Goal: Task Accomplishment & Management: Manage account settings

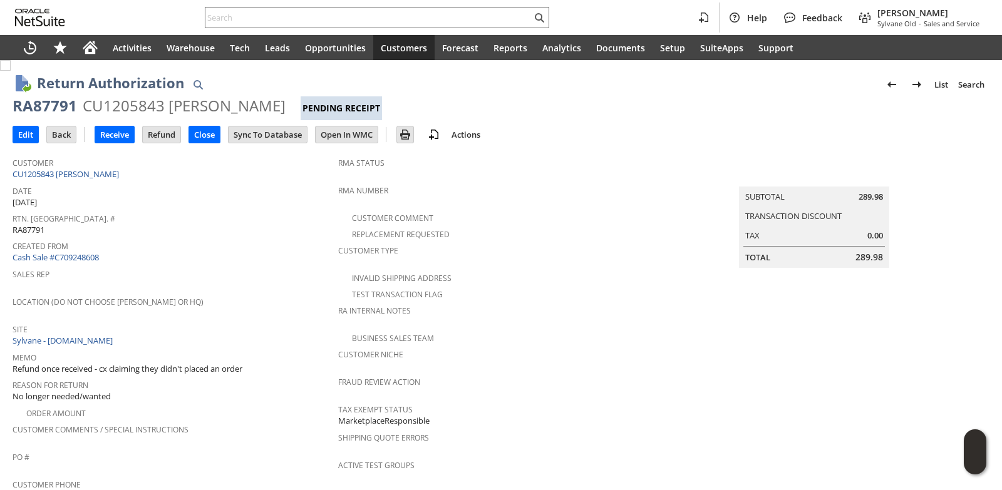
scroll to position [509, 0]
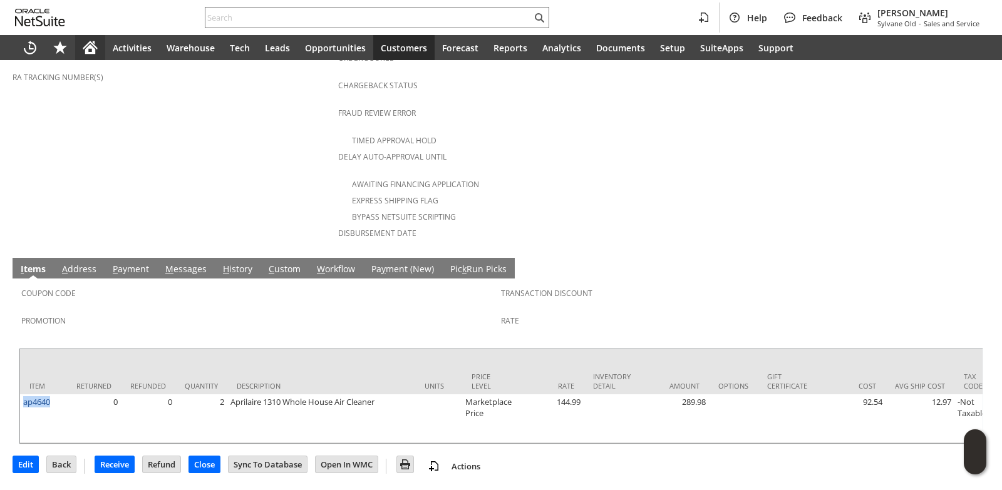
click at [90, 48] on icon "Home" at bounding box center [90, 48] width 10 height 9
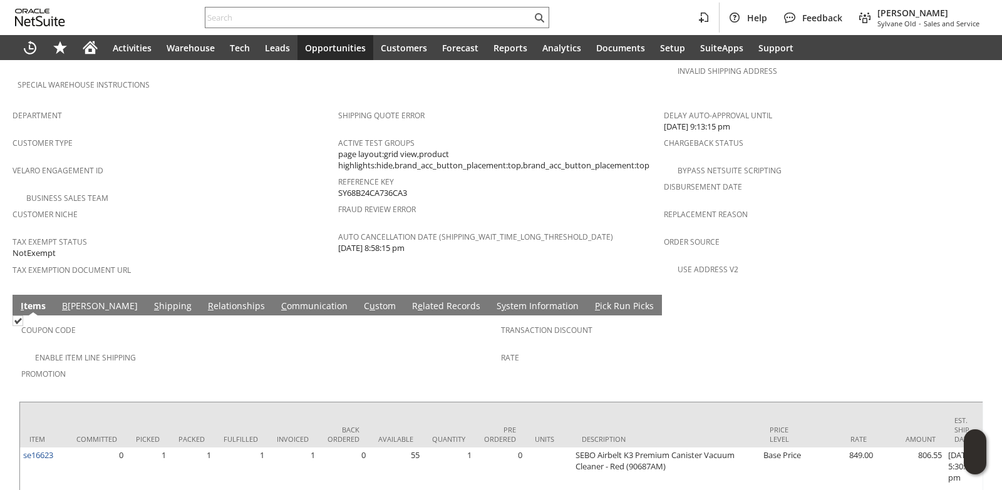
scroll to position [807, 0]
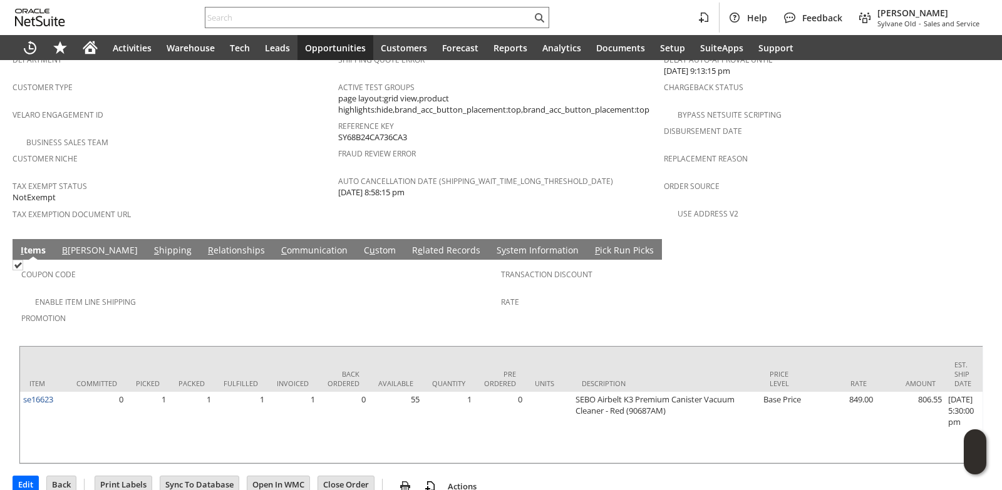
click at [409, 244] on link "R e lated Records" at bounding box center [446, 251] width 75 height 14
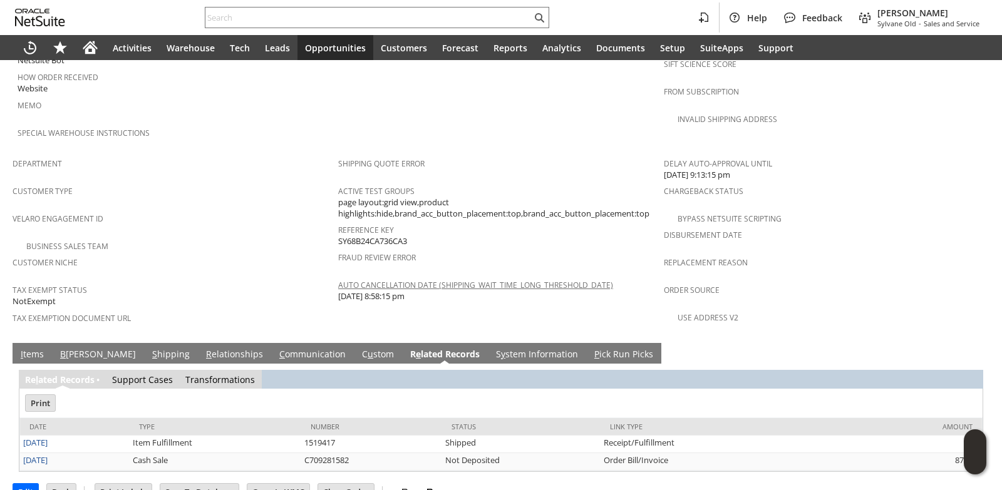
scroll to position [0, 0]
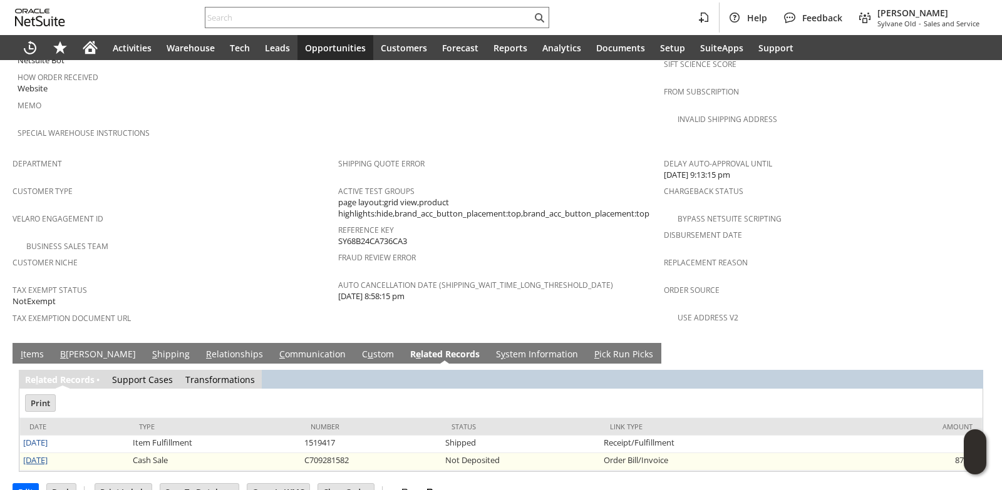
click at [45, 455] on link "9/1/2025" at bounding box center [35, 460] width 24 height 11
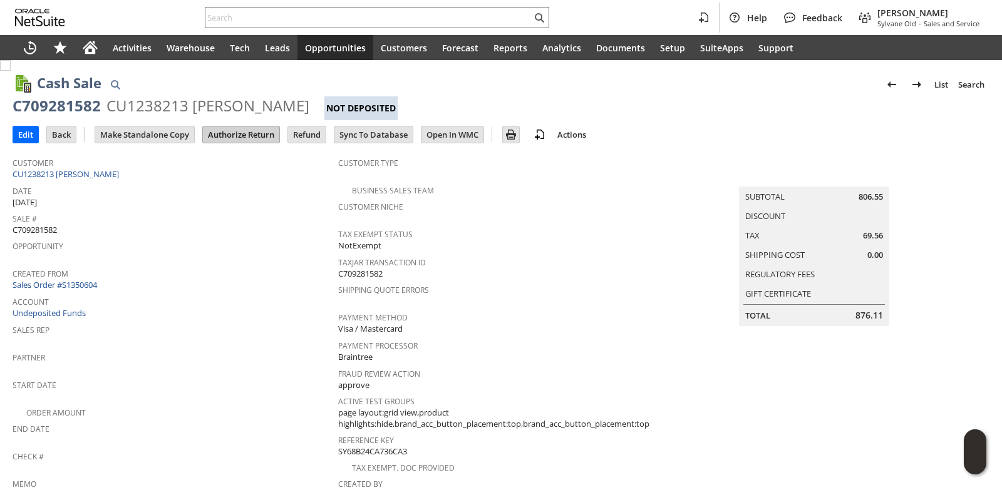
click at [249, 133] on input "Authorize Return" at bounding box center [241, 135] width 76 height 16
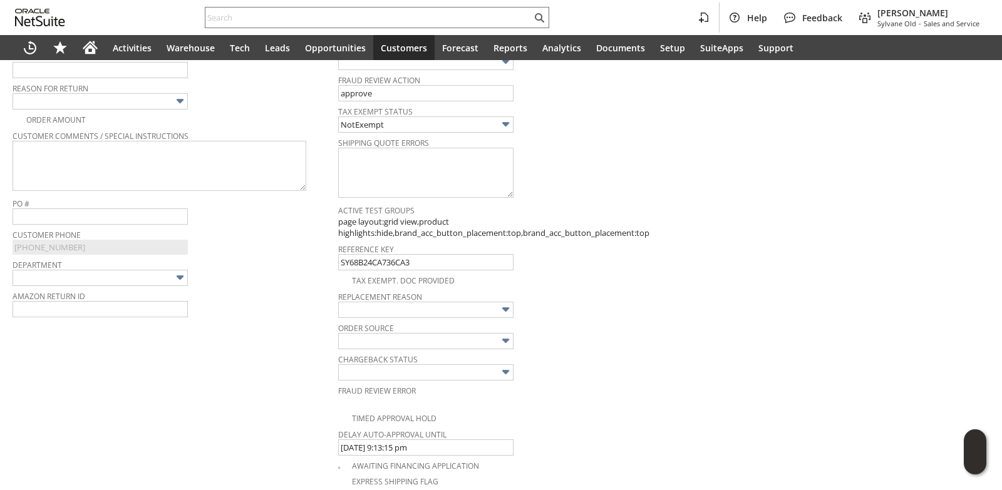
scroll to position [8, 0]
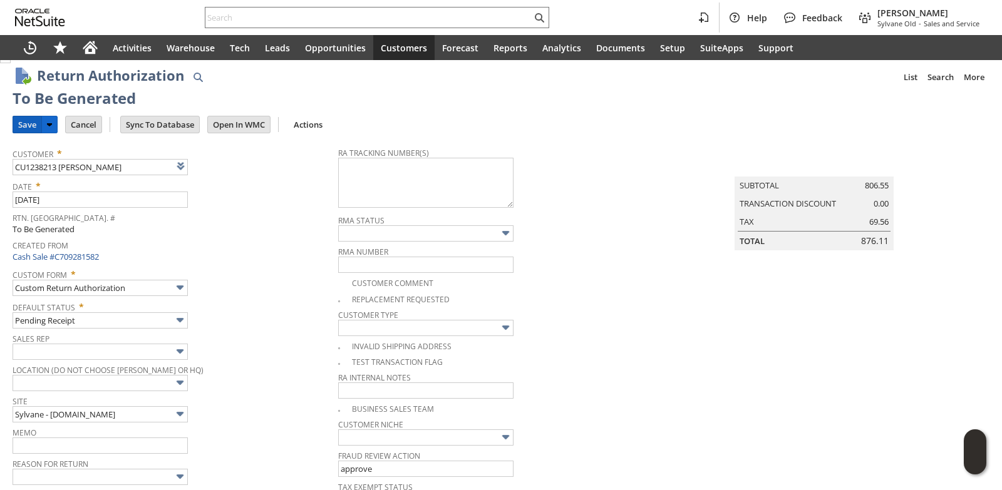
click at [28, 125] on input "Save" at bounding box center [27, 124] width 28 height 16
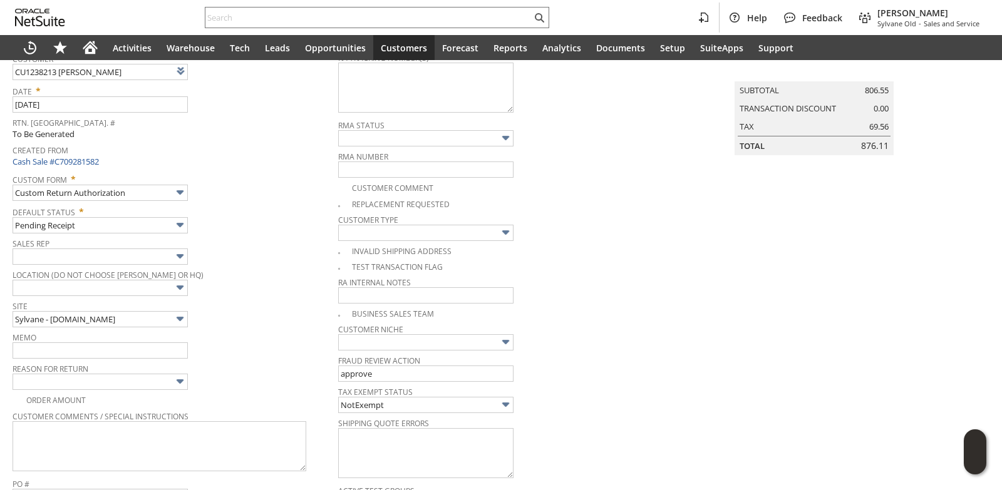
scroll to position [321, 0]
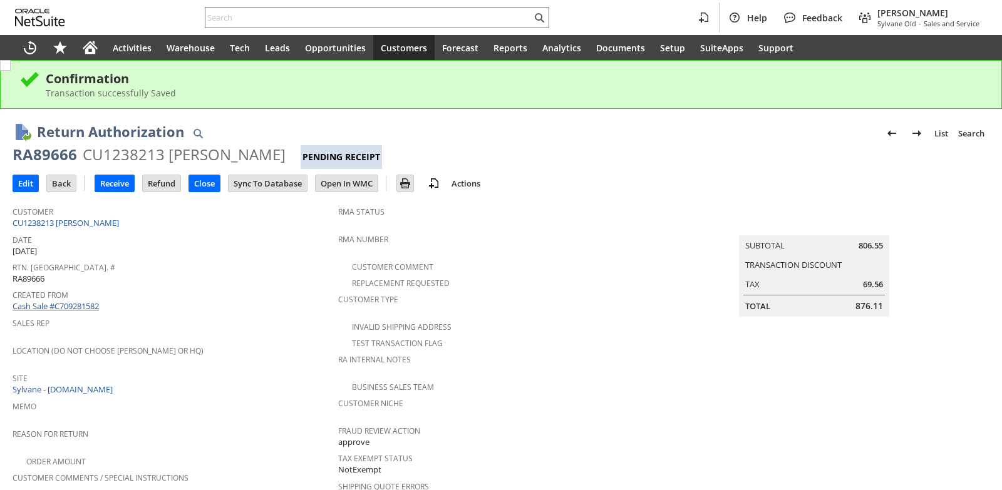
click at [83, 306] on link "Cash Sale #C709281582" at bounding box center [56, 306] width 86 height 11
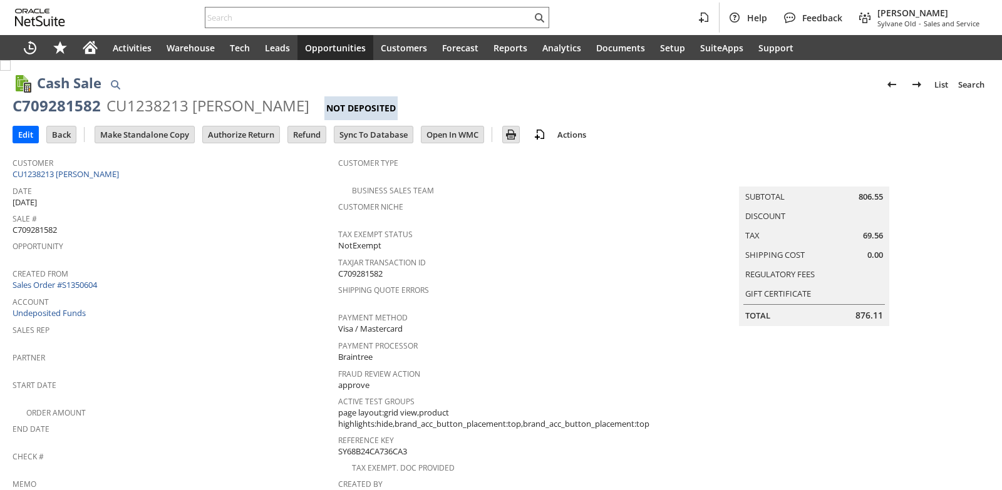
click at [92, 283] on link "Sales Order #S1350604" at bounding box center [57, 284] width 88 height 11
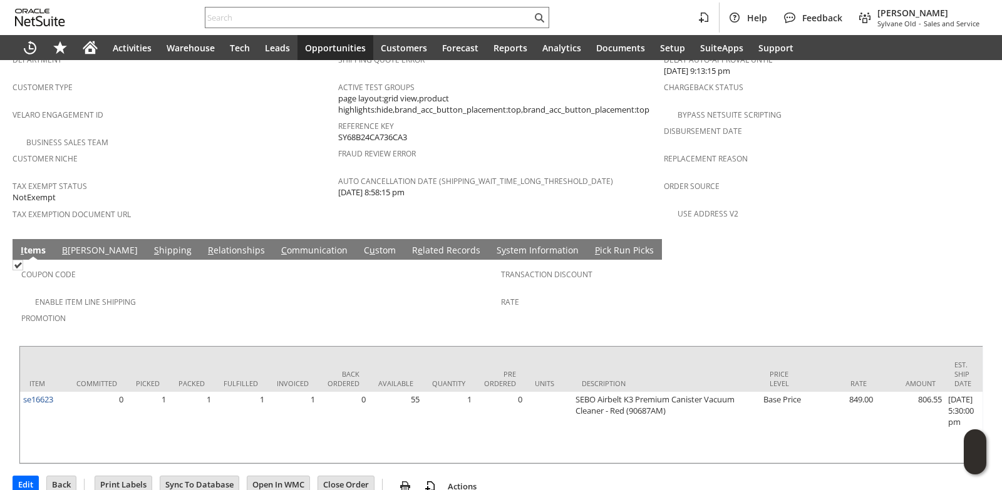
scroll to position [682, 0]
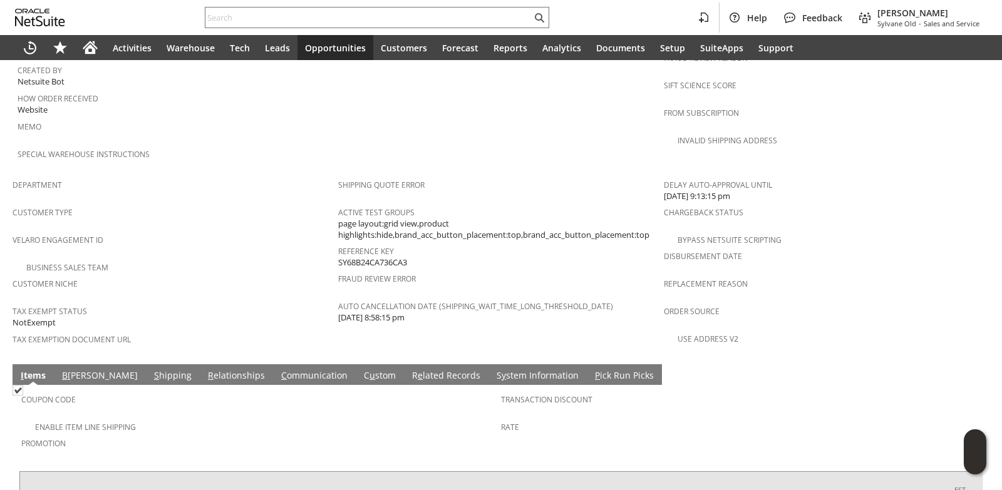
click at [409, 369] on link "R e lated Records" at bounding box center [446, 376] width 75 height 14
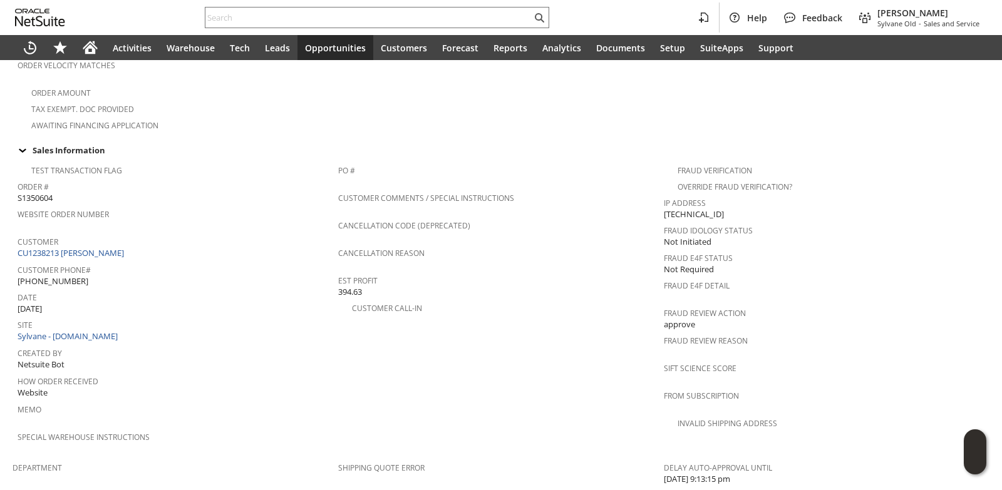
scroll to position [390, 0]
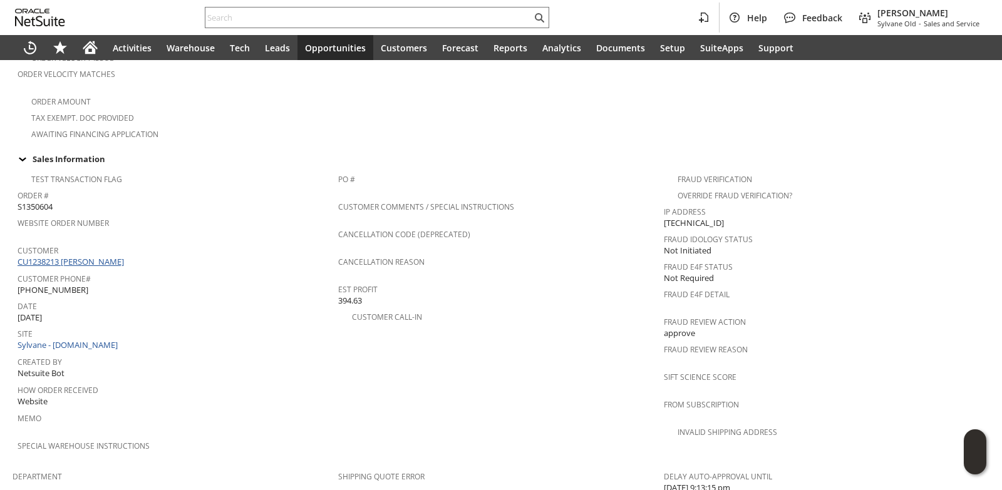
click at [116, 256] on link "CU1238213 Anna Ukueberuwa" at bounding box center [73, 261] width 110 height 11
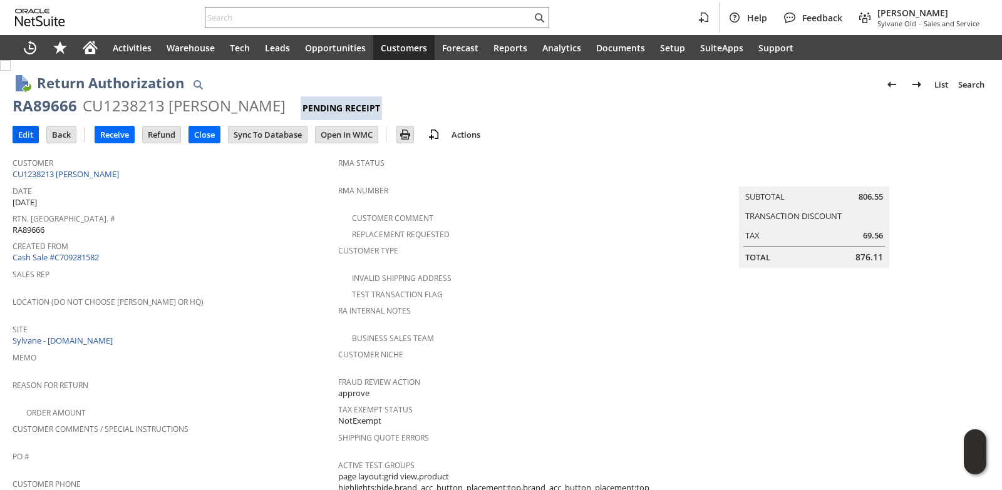
click at [26, 132] on input "Edit" at bounding box center [25, 135] width 25 height 16
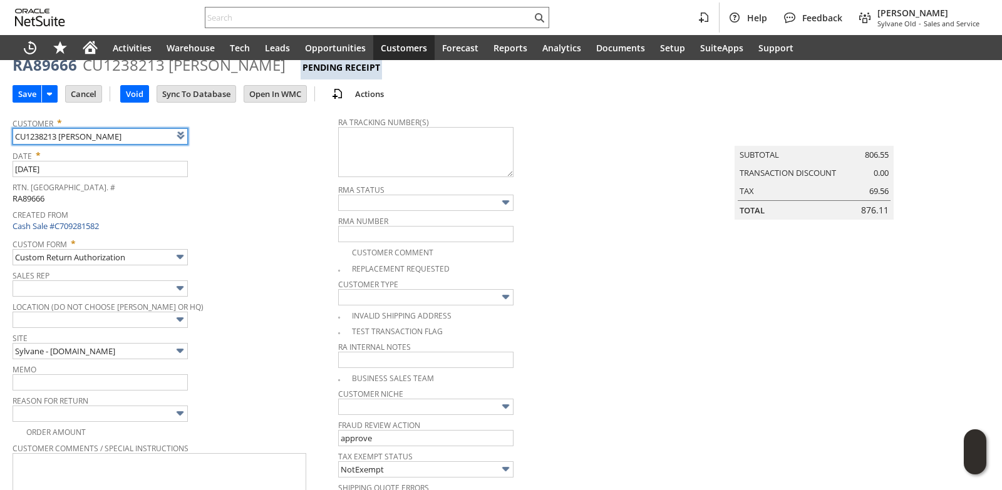
scroll to position [63, 0]
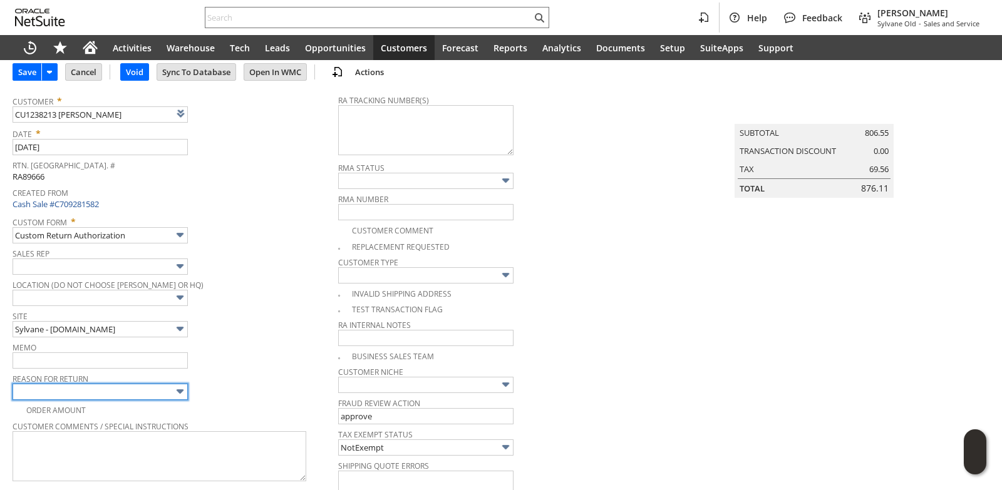
click at [115, 396] on input "text" at bounding box center [100, 392] width 175 height 16
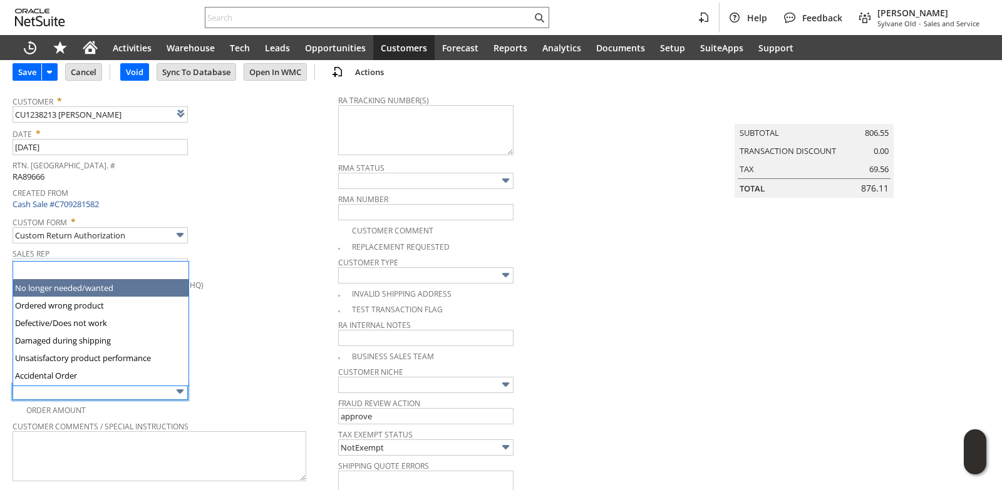
type input "No longer needed/wanted"
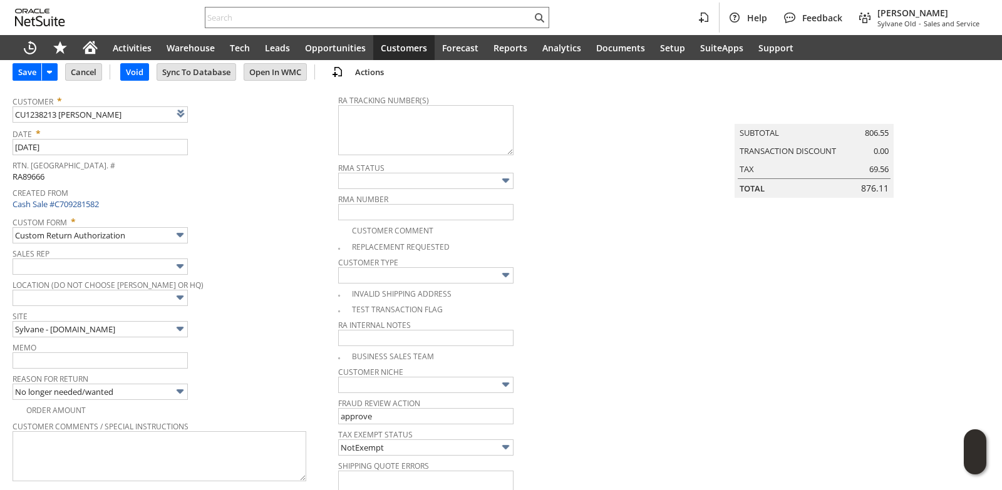
click at [264, 341] on span "Memo" at bounding box center [172, 346] width 319 height 14
click at [130, 356] on input "text" at bounding box center [100, 361] width 175 height 16
click at [26, 75] on input "Save" at bounding box center [27, 72] width 28 height 16
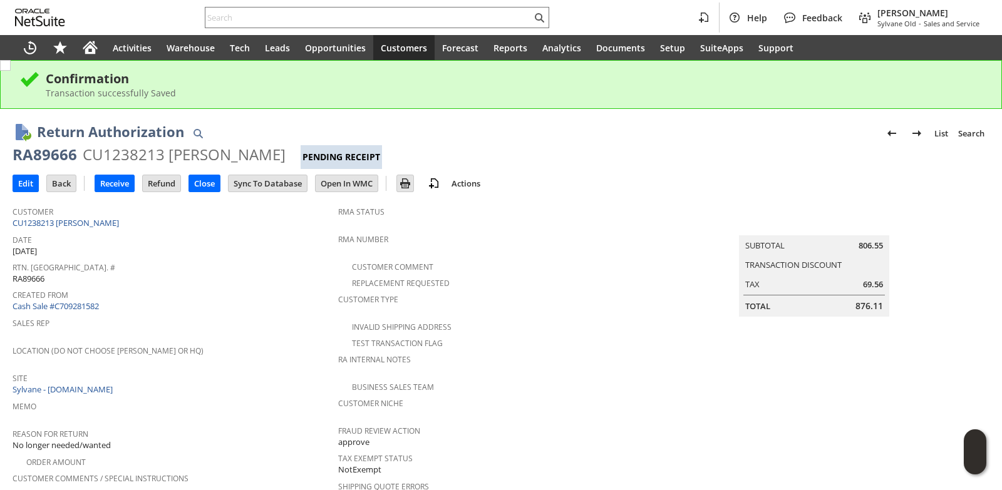
click at [43, 157] on div "RA89666" at bounding box center [45, 155] width 65 height 20
copy div "RA89666"
click at [559, 258] on div "Customer Comment" at bounding box center [501, 265] width 326 height 15
